Goal: Information Seeking & Learning: Check status

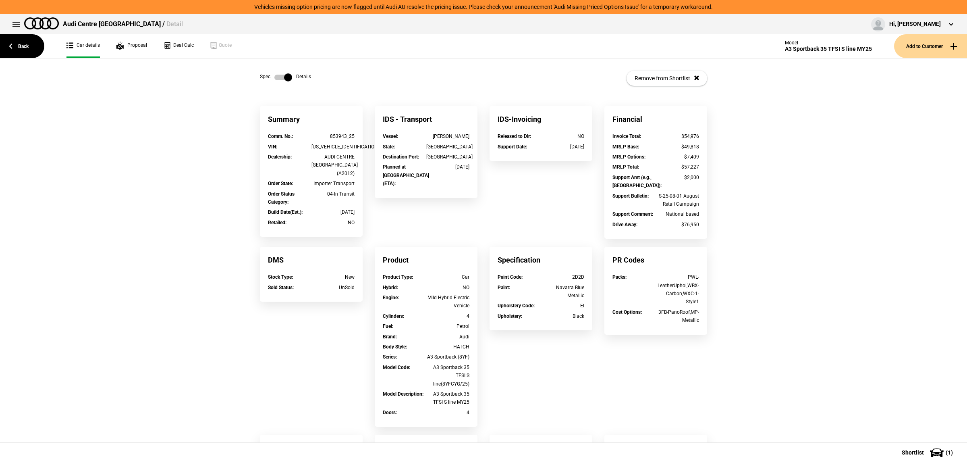
click at [17, 43] on link "Back" at bounding box center [22, 46] width 44 height 24
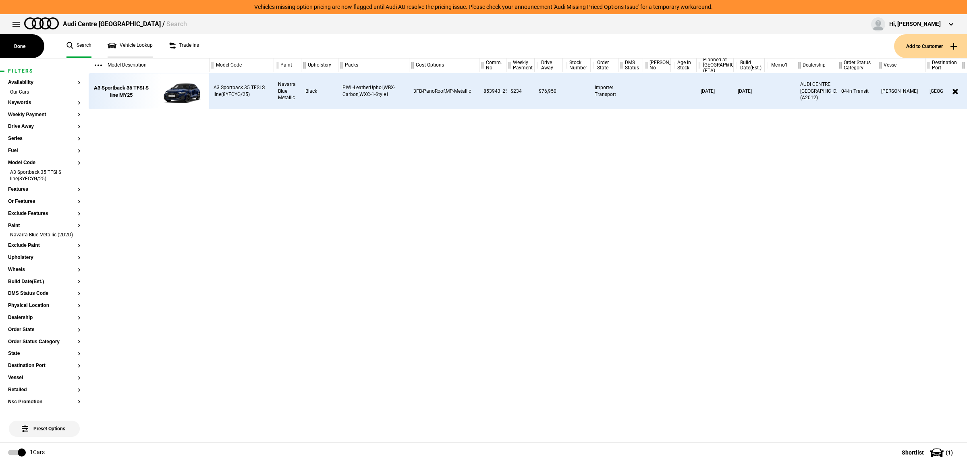
click at [128, 45] on link "Vehicle Lookup" at bounding box center [130, 46] width 45 height 24
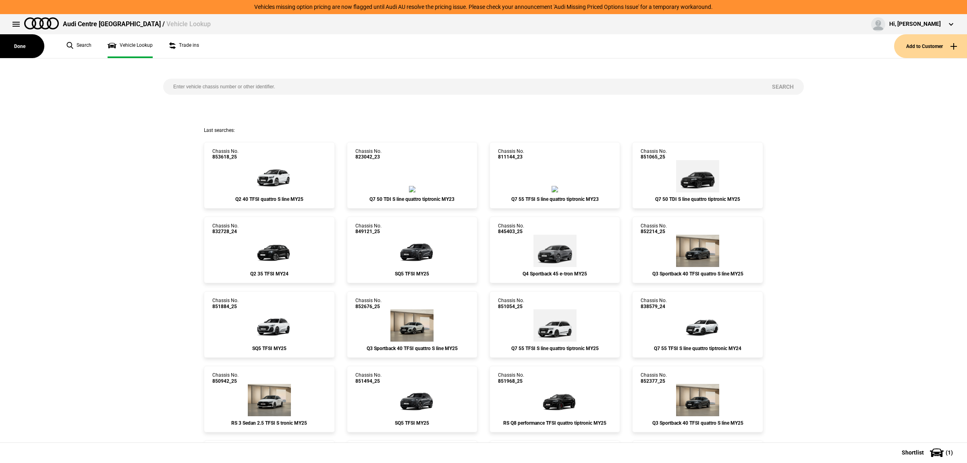
click at [213, 85] on input "search" at bounding box center [462, 87] width 599 height 16
paste input "850173"
type input "850173"
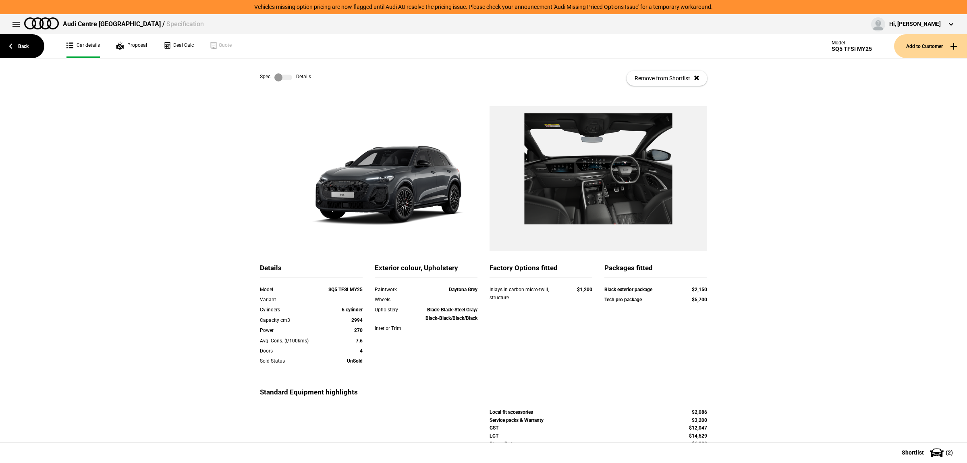
click at [279, 76] on label at bounding box center [283, 77] width 18 height 8
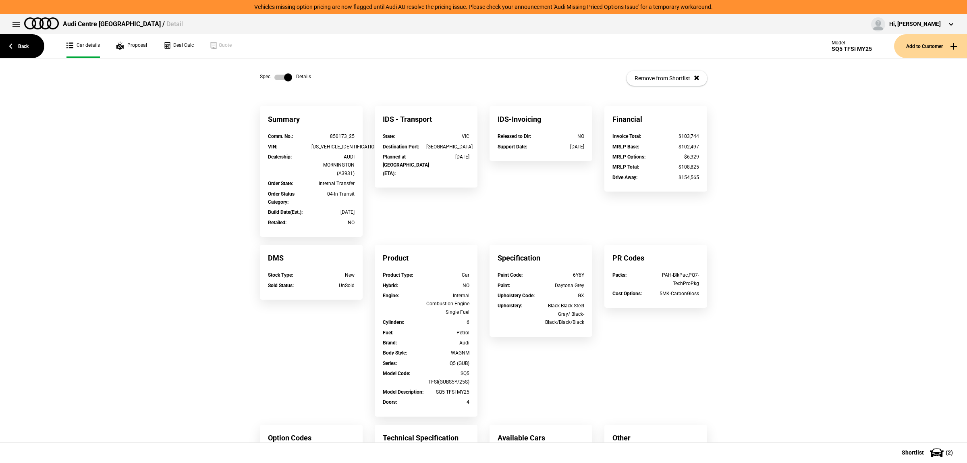
click at [279, 75] on label at bounding box center [283, 77] width 18 height 8
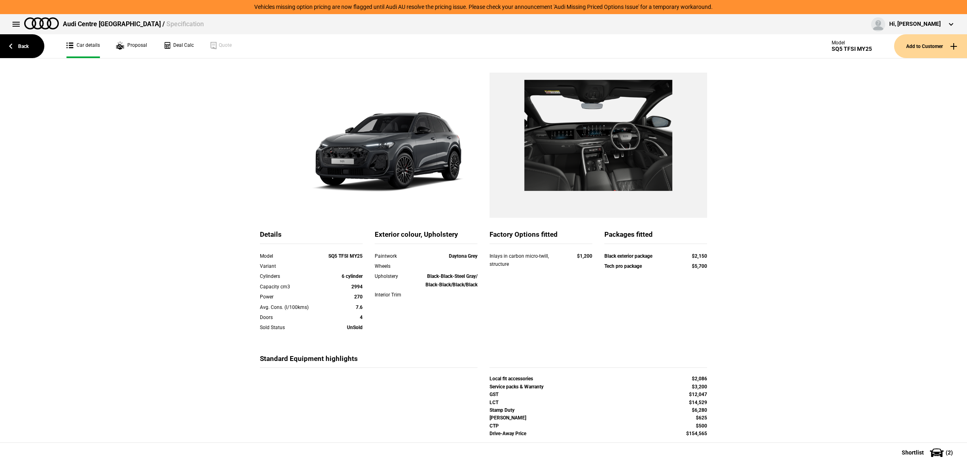
scroll to position [35, 0]
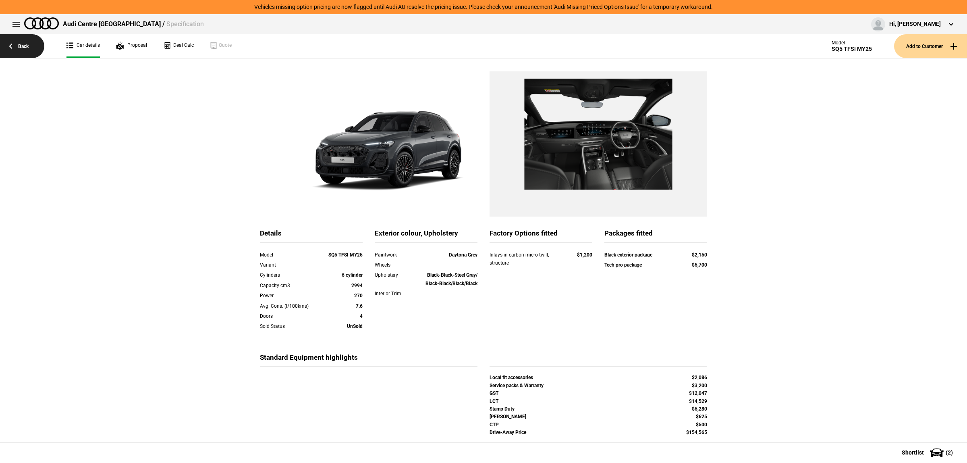
click at [37, 45] on link "Back" at bounding box center [22, 46] width 44 height 24
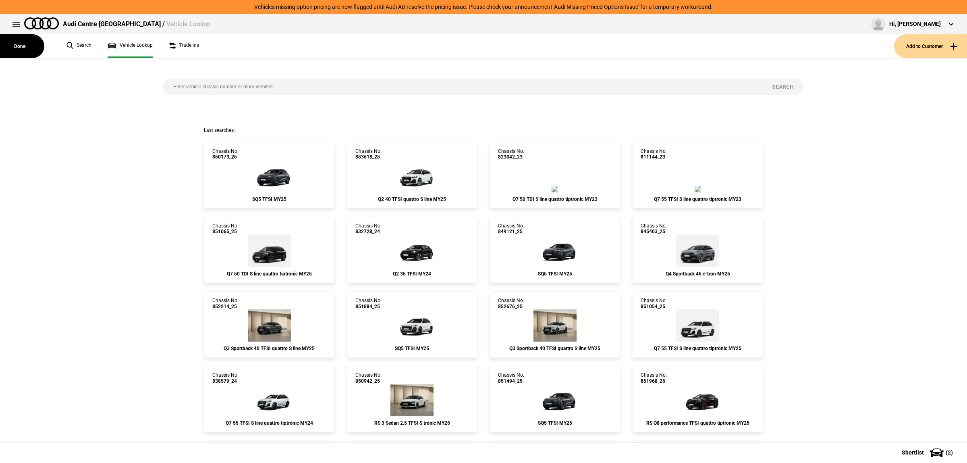
click at [346, 89] on input "search" at bounding box center [462, 87] width 599 height 16
paste input "850688"
type input "850688"
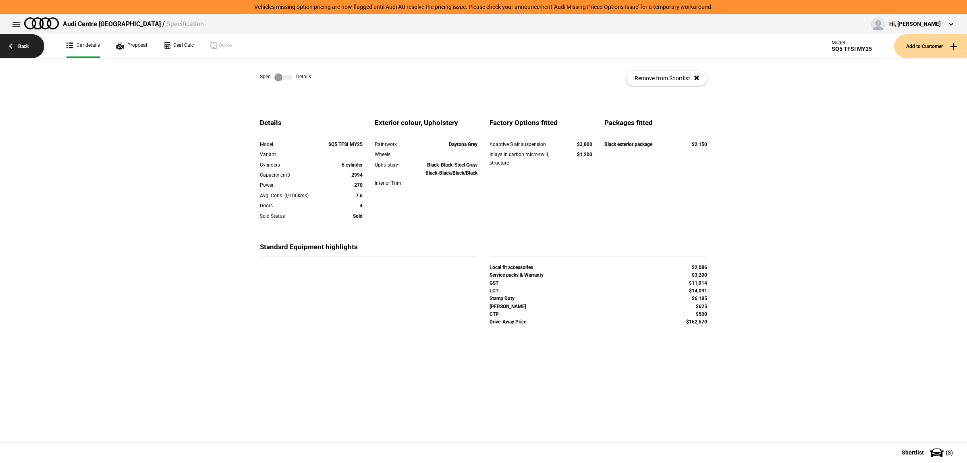
click at [28, 45] on link "Back" at bounding box center [22, 46] width 44 height 24
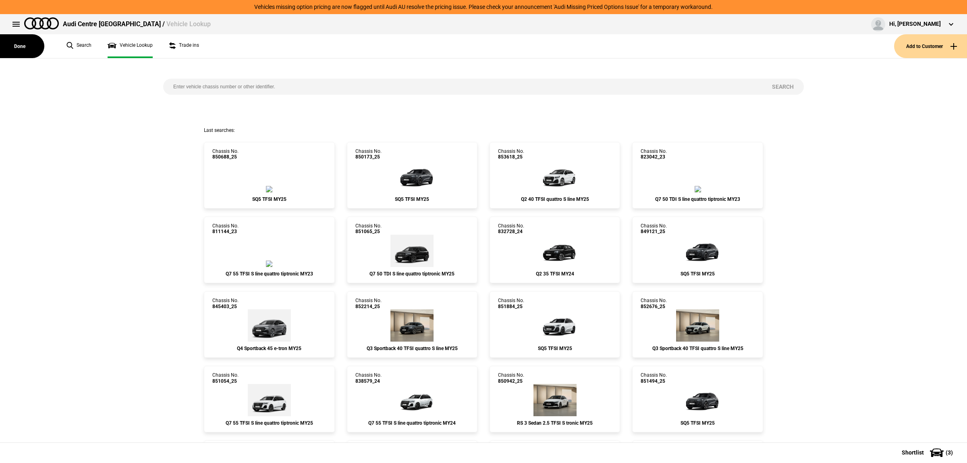
click at [91, 51] on ul "Search Vehicle Lookup Trade ins" at bounding box center [476, 46] width 836 height 24
click at [89, 50] on link "Search" at bounding box center [79, 46] width 25 height 24
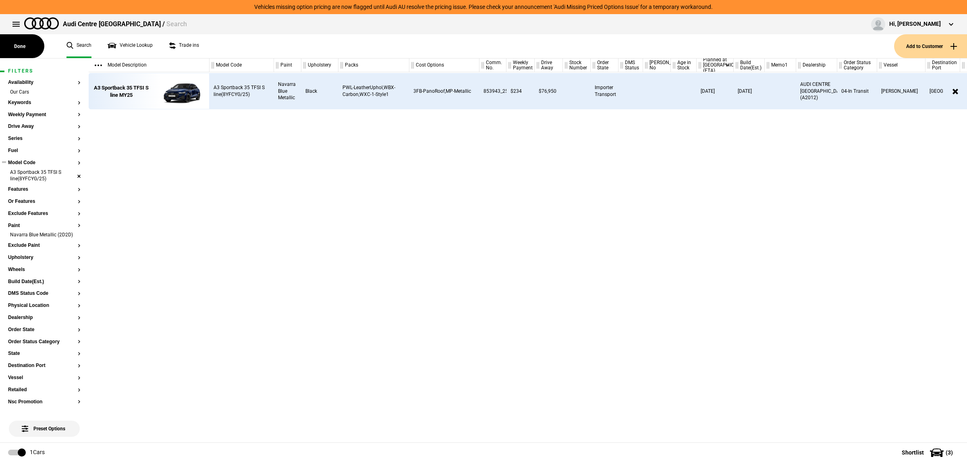
click at [71, 175] on li "A3 Sportback 35 TFSI S line(8YFCYG/25)" at bounding box center [44, 176] width 73 height 15
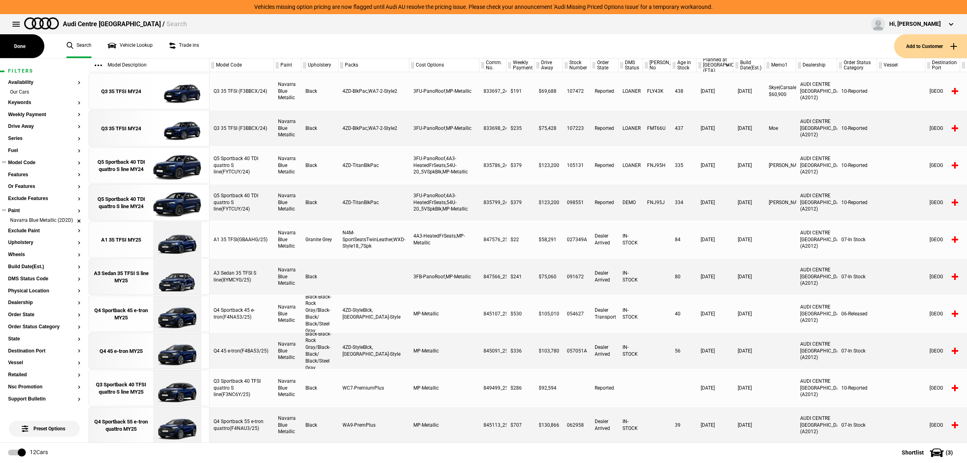
click at [72, 222] on li "Navarra Blue Metallic (2D2D)" at bounding box center [44, 221] width 73 height 8
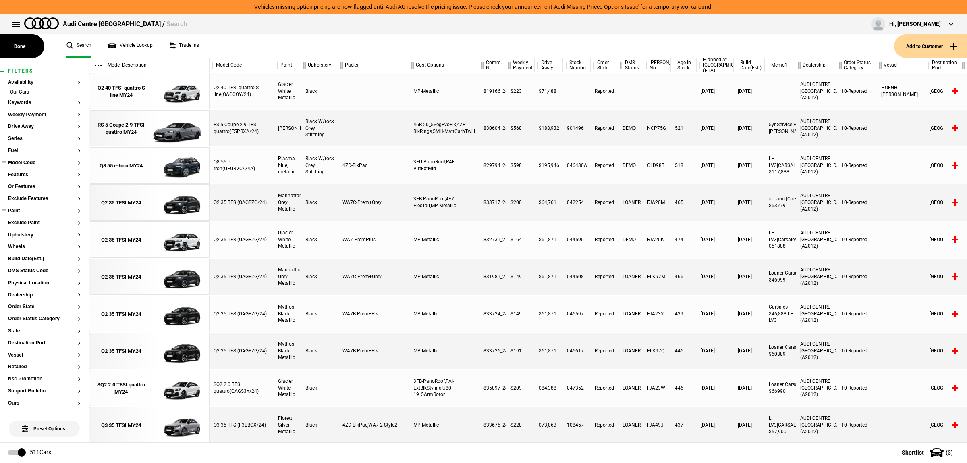
click at [31, 162] on button "Model Code" at bounding box center [44, 163] width 73 height 6
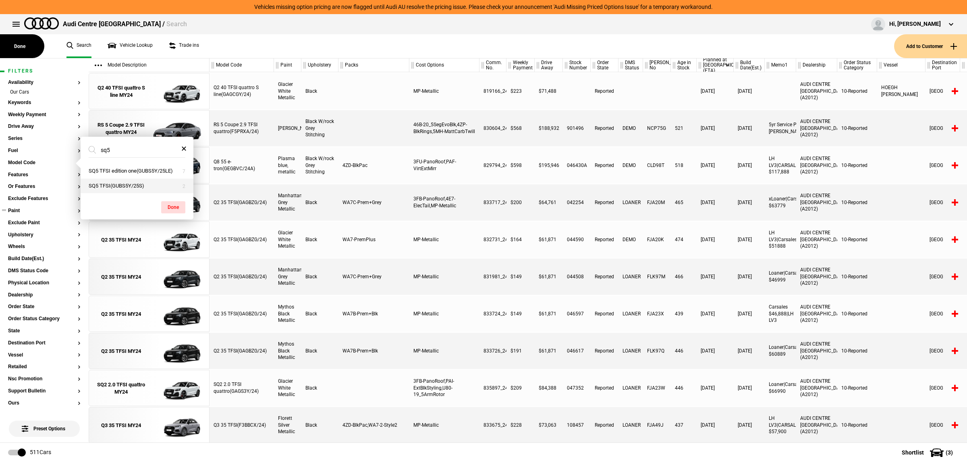
type input "sq5"
click at [127, 183] on button "SQ5 TFSI(GUBS5Y/25S)" at bounding box center [137, 186] width 113 height 15
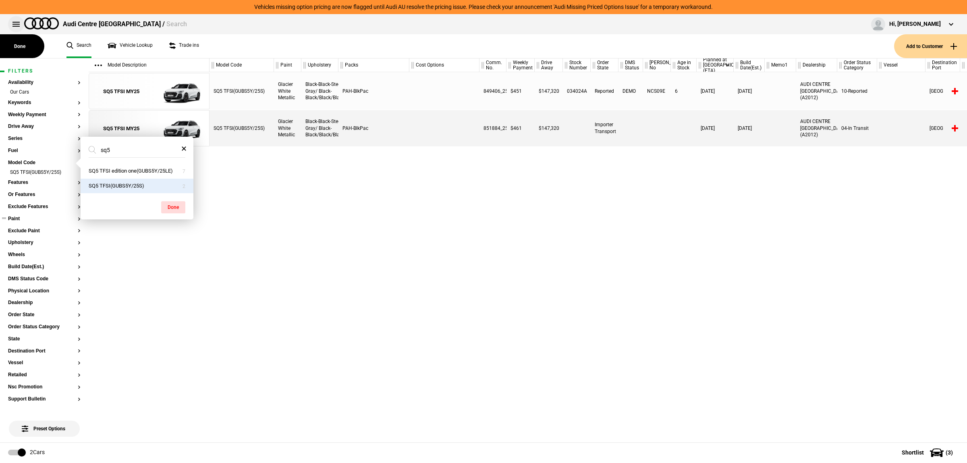
click at [14, 20] on button at bounding box center [16, 24] width 16 height 16
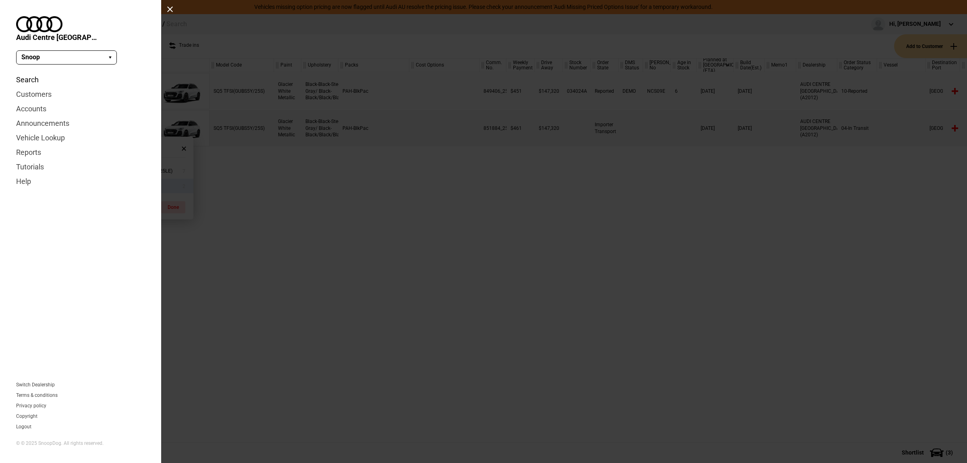
click at [19, 73] on link "Search" at bounding box center [80, 80] width 129 height 15
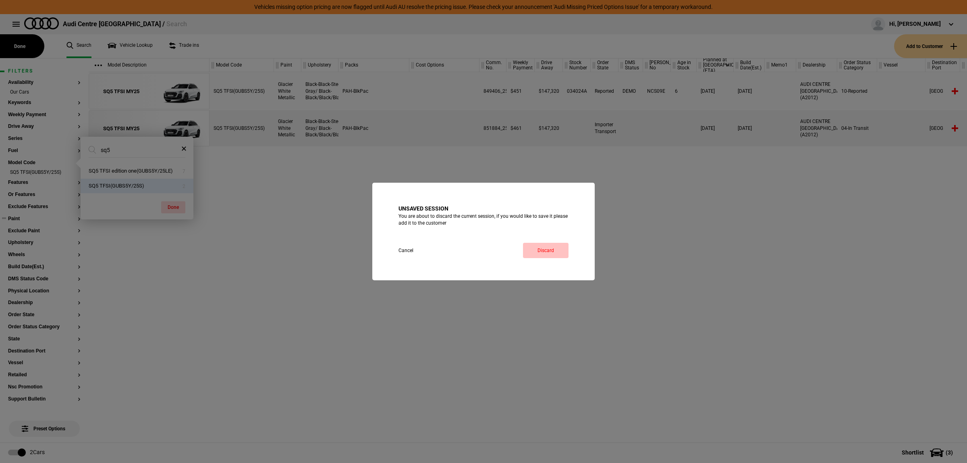
click at [547, 257] on link "Discard" at bounding box center [546, 250] width 46 height 15
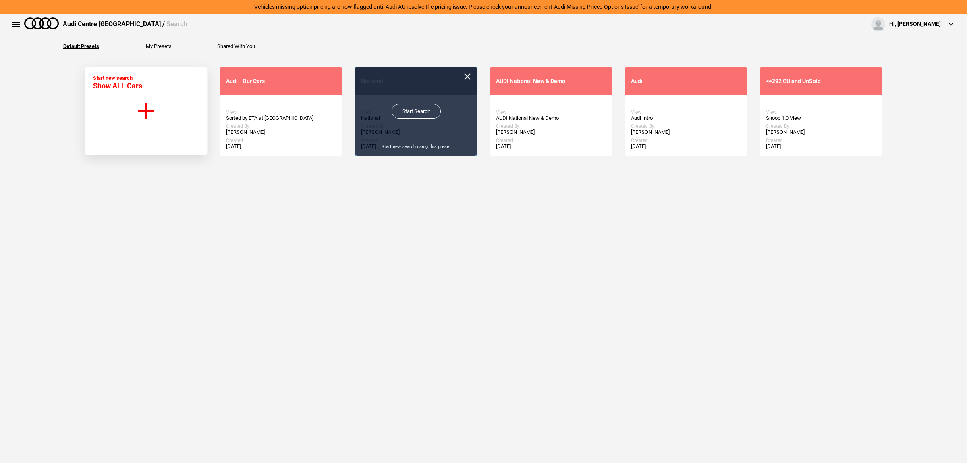
click at [413, 109] on link "Start Search" at bounding box center [416, 111] width 49 height 15
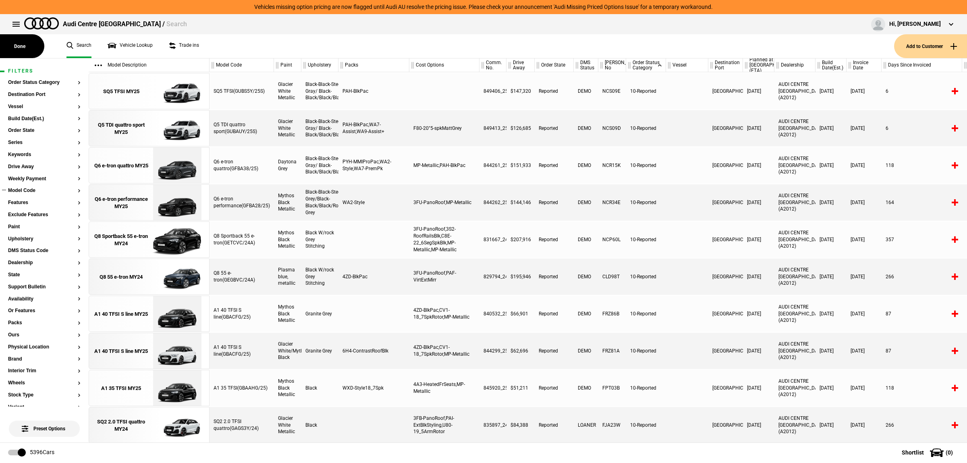
click at [32, 190] on button "Model Code" at bounding box center [44, 191] width 73 height 6
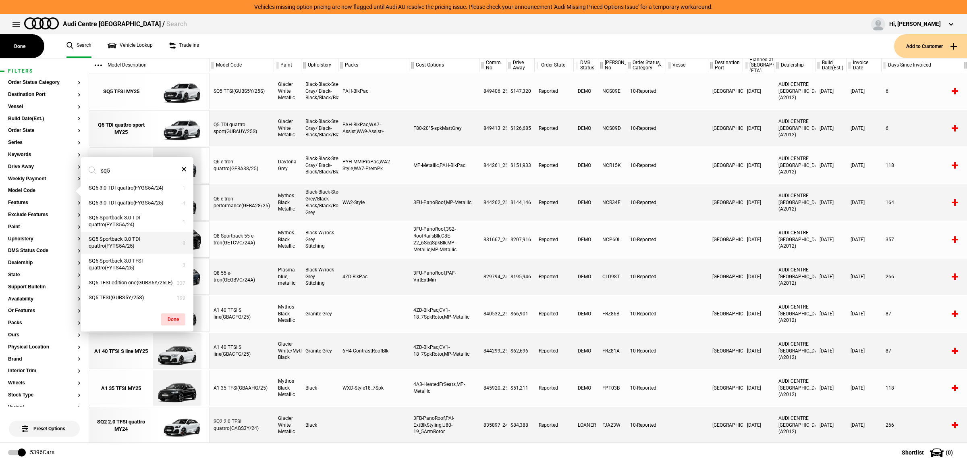
scroll to position [10, 0]
type input "sq5"
click at [127, 301] on button "SQ5 TFSI(GUBS5Y/25S)" at bounding box center [137, 297] width 113 height 15
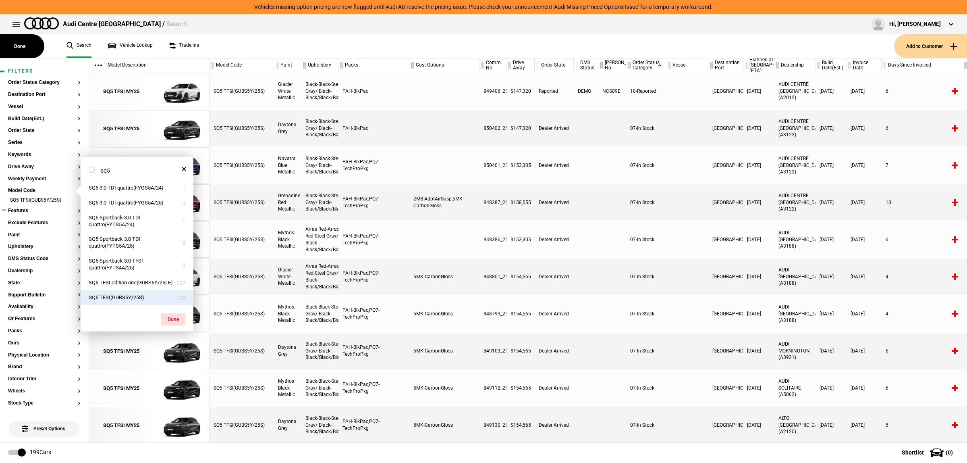
click at [27, 213] on button "Features" at bounding box center [44, 211] width 73 height 6
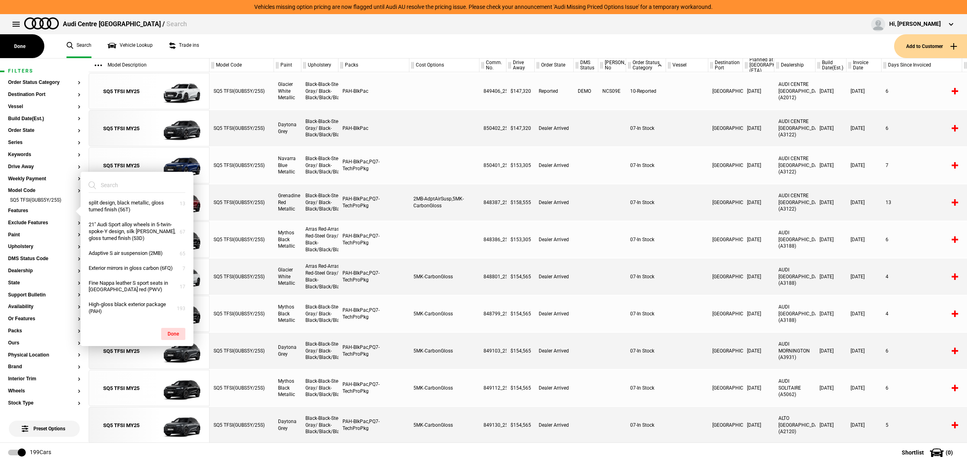
click at [133, 191] on input "search" at bounding box center [132, 185] width 87 height 15
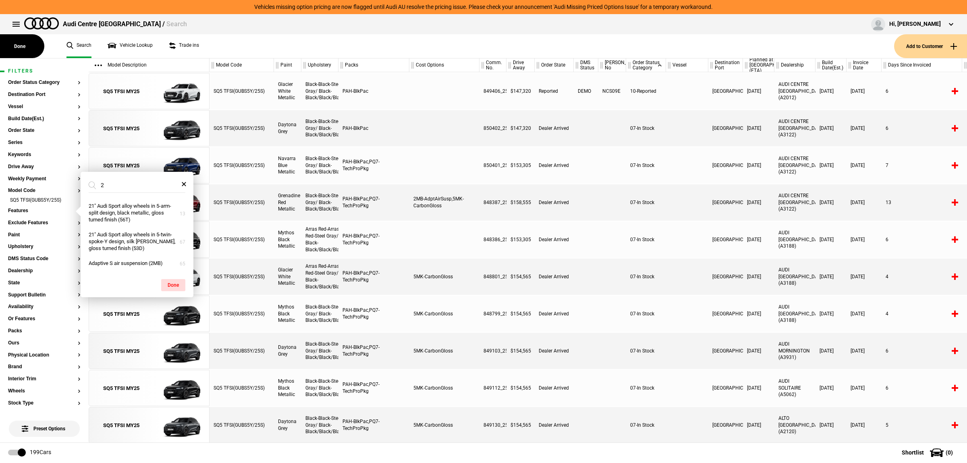
scroll to position [0, 0]
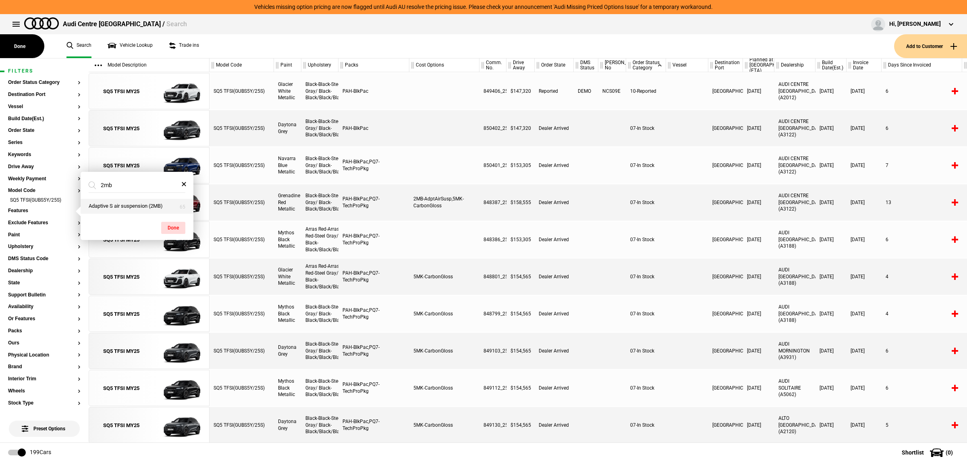
click at [118, 208] on button "Adaptive S air suspension (2MB)" at bounding box center [137, 206] width 113 height 15
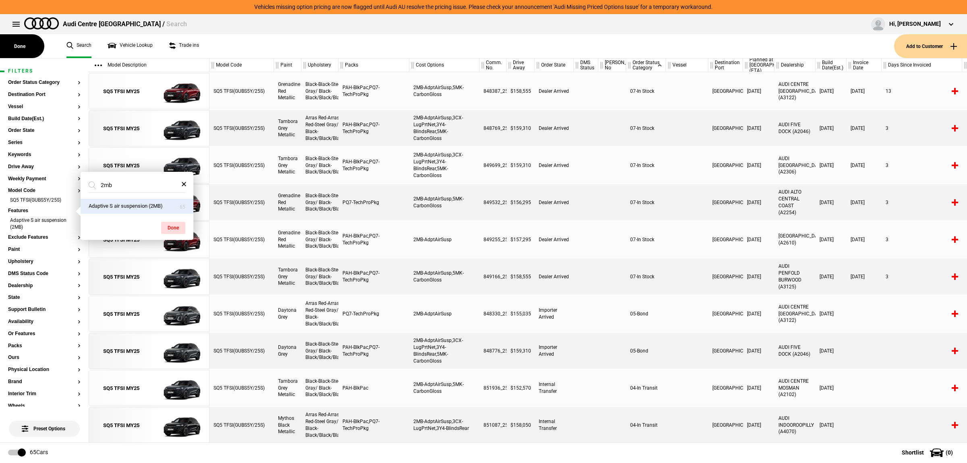
click at [111, 186] on input "2mb" at bounding box center [132, 185] width 87 height 15
type input "pq7"
click at [118, 205] on button "Tech pro package (PQ7)" at bounding box center [137, 206] width 113 height 15
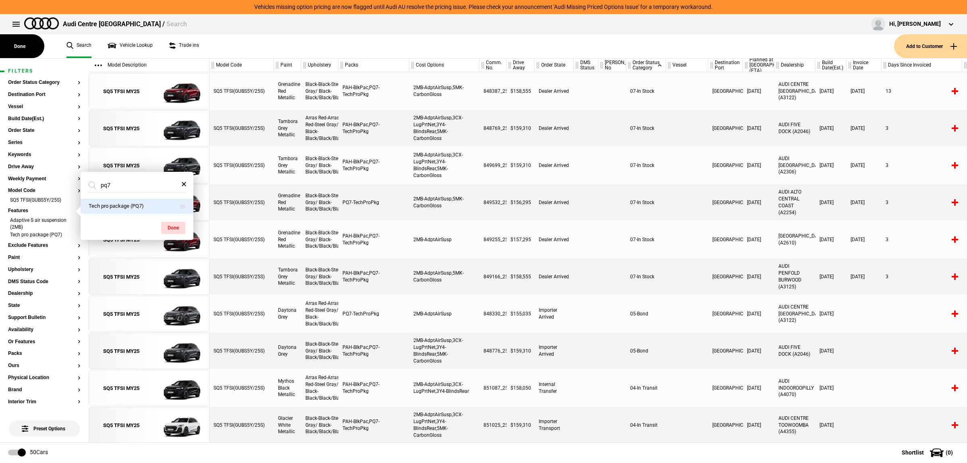
click at [859, 319] on div at bounding box center [864, 313] width 35 height 36
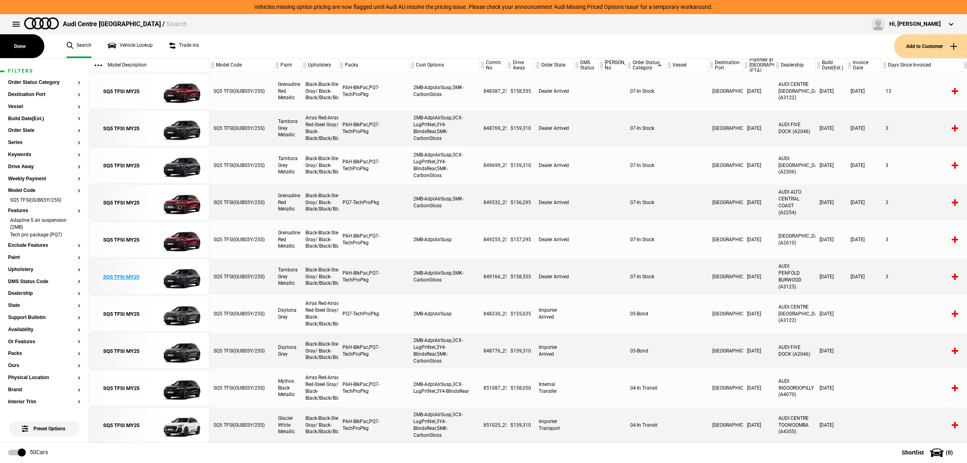
click at [166, 268] on img at bounding box center [177, 277] width 56 height 36
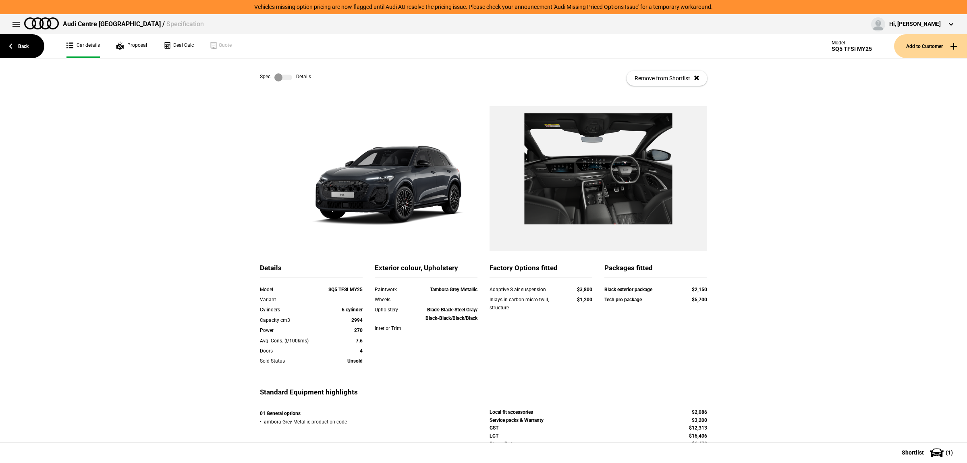
click at [277, 76] on label at bounding box center [283, 77] width 18 height 8
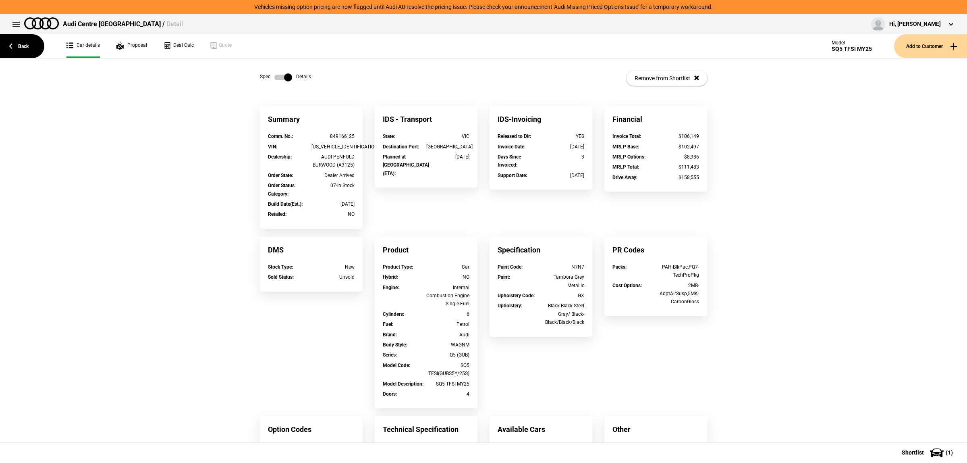
drag, startPoint x: 273, startPoint y: 119, endPoint x: 269, endPoint y: 117, distance: 4.7
click at [342, 136] on div "849166_25" at bounding box center [334, 136] width 44 height 8
click at [11, 50] on link "Back" at bounding box center [22, 46] width 44 height 24
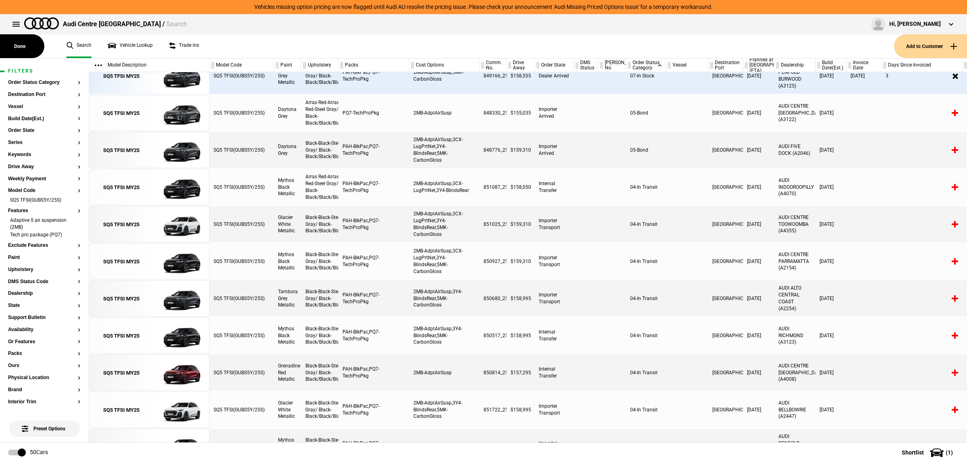
scroll to position [202, 0]
click at [187, 310] on img at bounding box center [177, 298] width 56 height 36
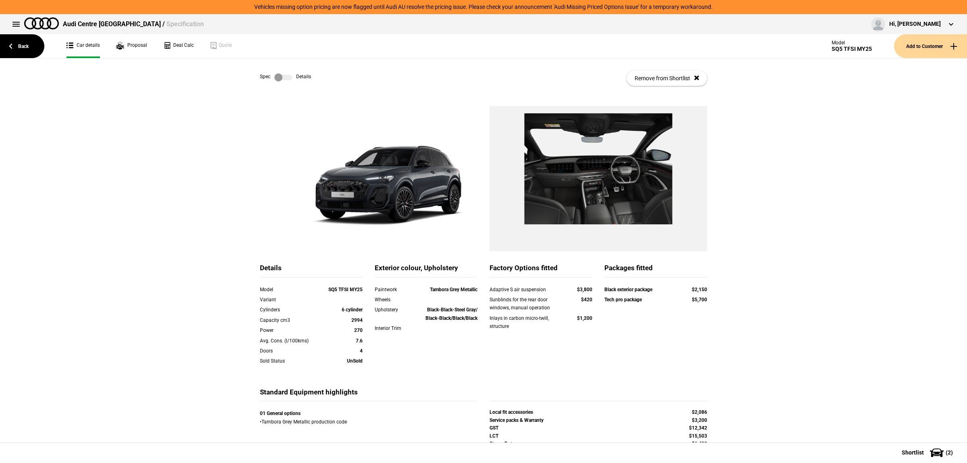
click at [275, 78] on label at bounding box center [283, 77] width 18 height 8
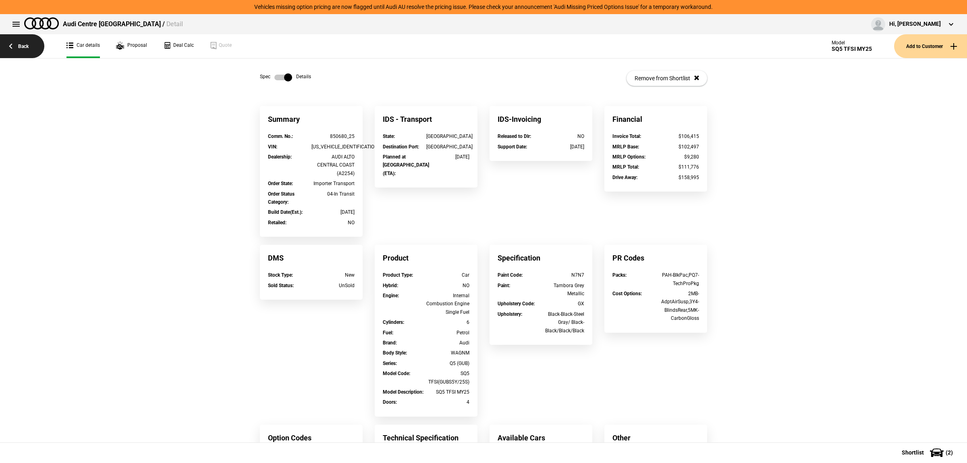
click at [33, 47] on link "Back" at bounding box center [22, 46] width 44 height 24
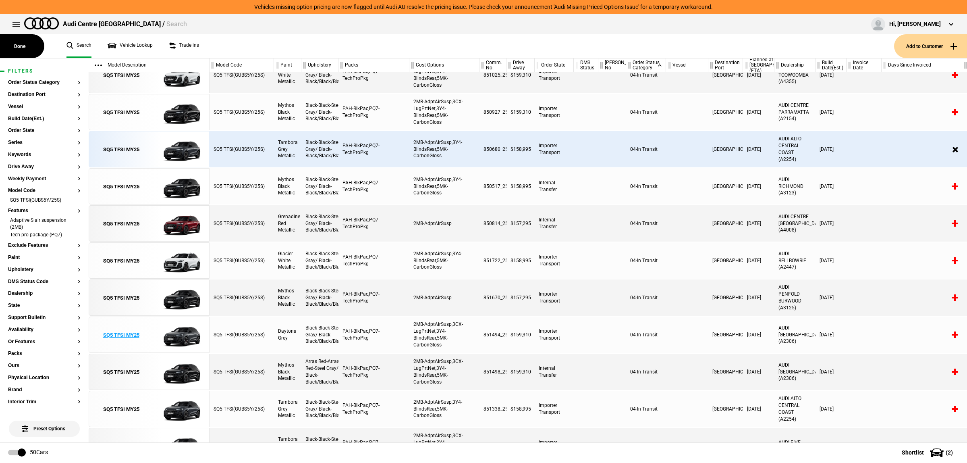
click at [166, 341] on img at bounding box center [177, 335] width 56 height 36
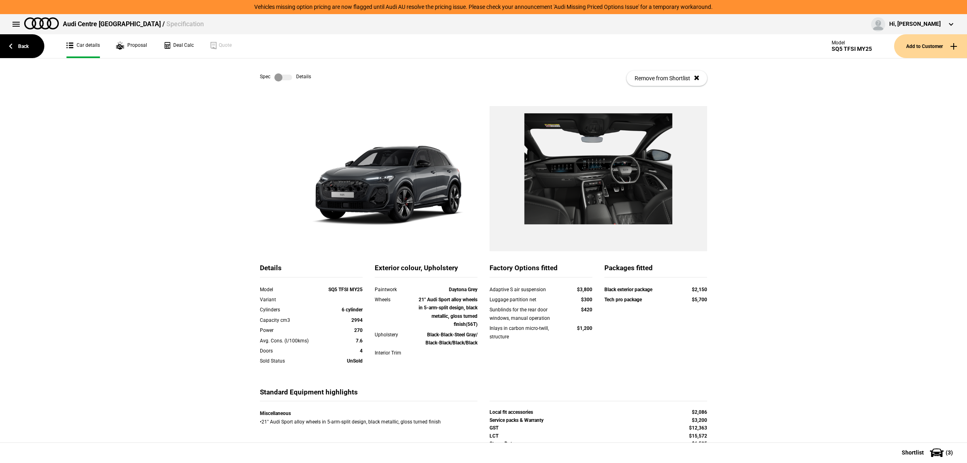
click at [285, 79] on label at bounding box center [283, 77] width 18 height 8
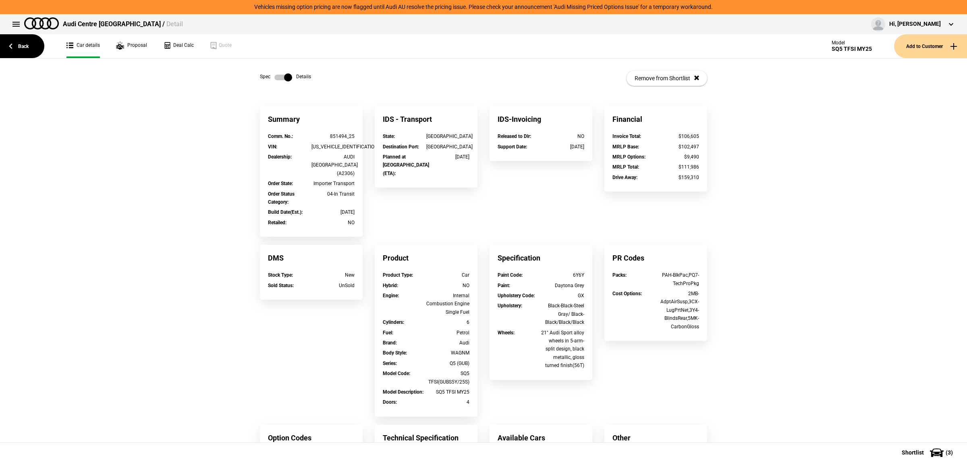
click at [329, 131] on div "Summary" at bounding box center [311, 119] width 103 height 26
click at [19, 46] on link "Back" at bounding box center [22, 46] width 44 height 24
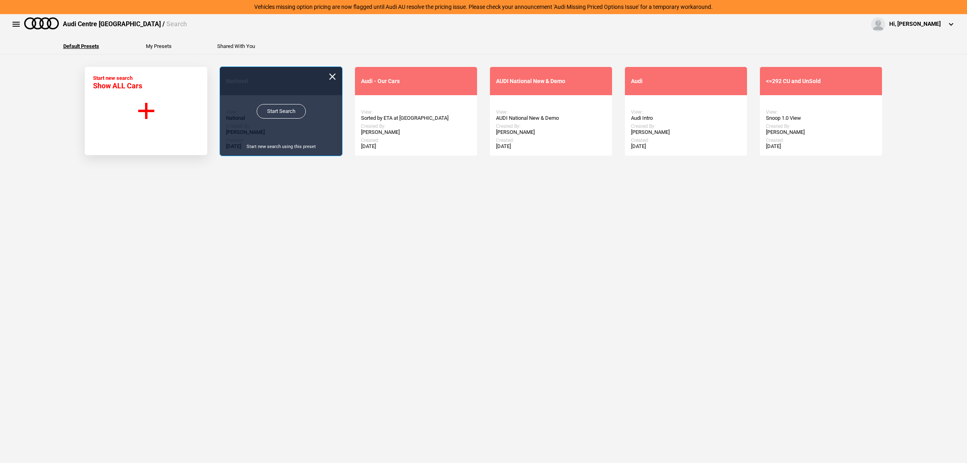
click at [285, 120] on div "Start Search Start new search using this preset" at bounding box center [281, 111] width 122 height 89
click at [286, 113] on link "Start Search" at bounding box center [281, 111] width 49 height 15
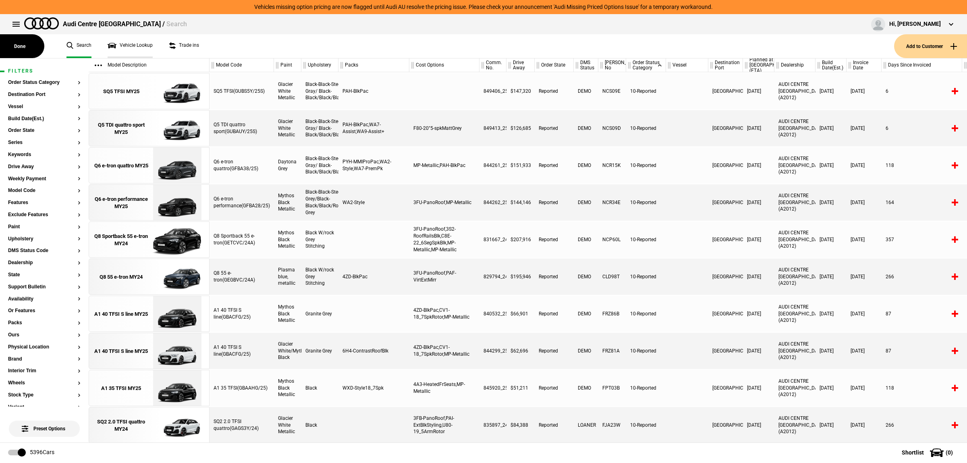
click at [142, 47] on link "Vehicle Lookup" at bounding box center [130, 46] width 45 height 24
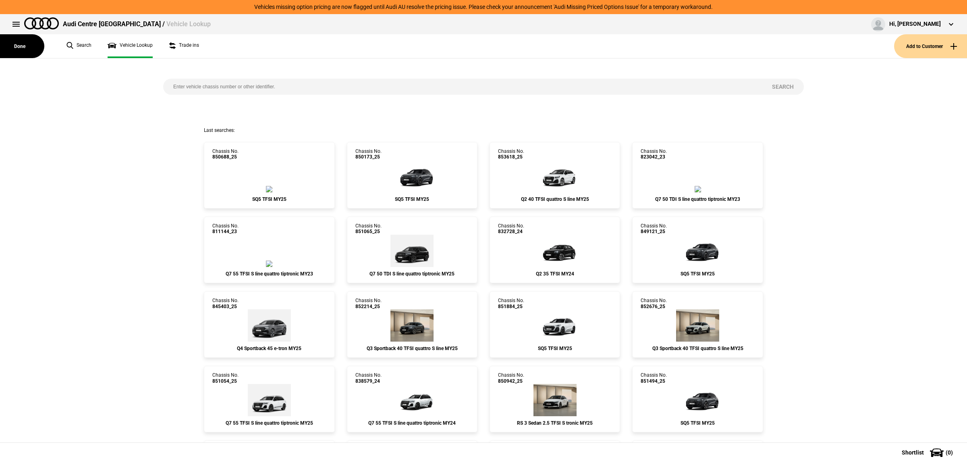
click at [254, 83] on input "search" at bounding box center [462, 87] width 599 height 16
type input "849400"
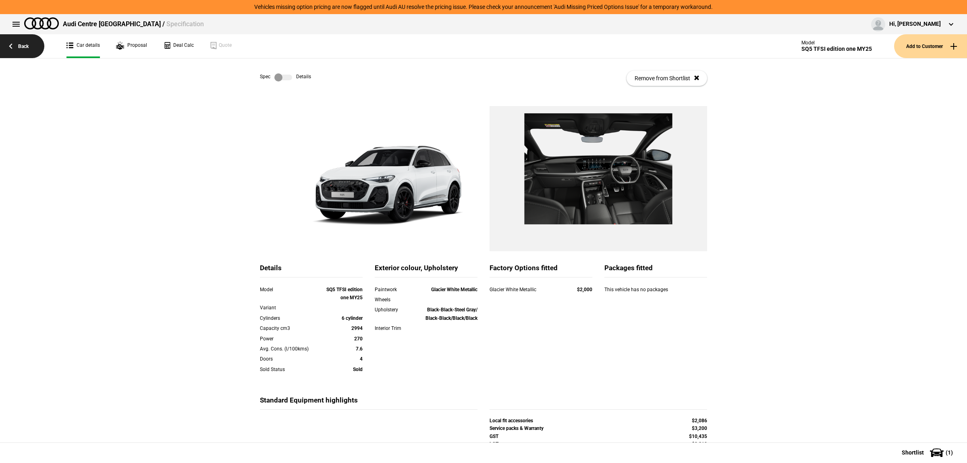
click at [32, 49] on link "Back" at bounding box center [22, 46] width 44 height 24
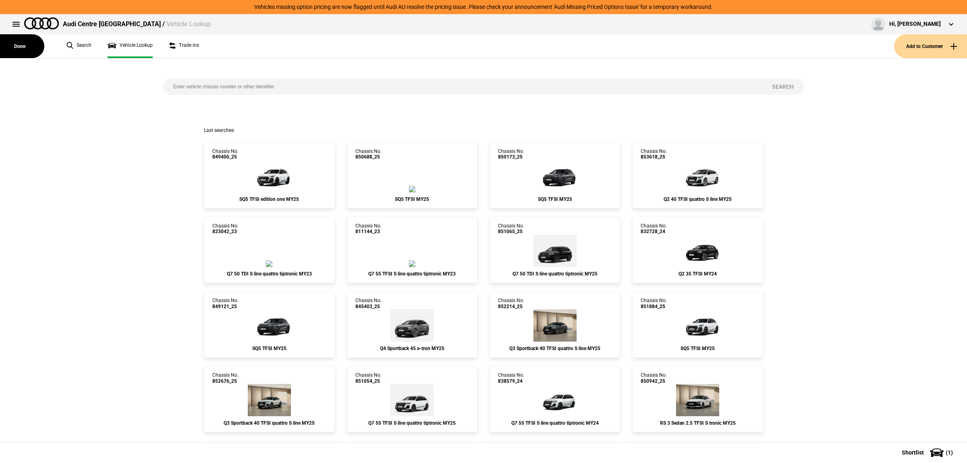
click at [222, 92] on input "search" at bounding box center [462, 87] width 599 height 16
paste input "851396"
type input "851396"
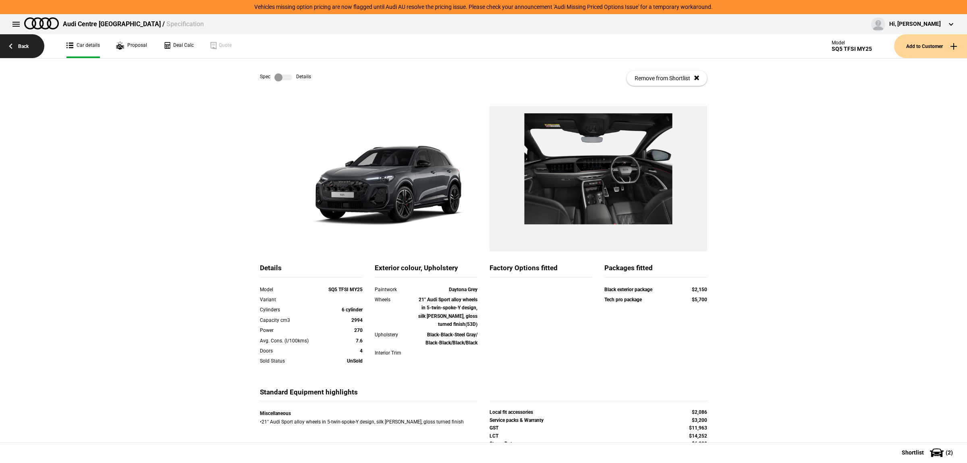
click at [11, 43] on link "Back" at bounding box center [22, 46] width 44 height 24
